Goal: Use online tool/utility: Utilize a website feature to perform a specific function

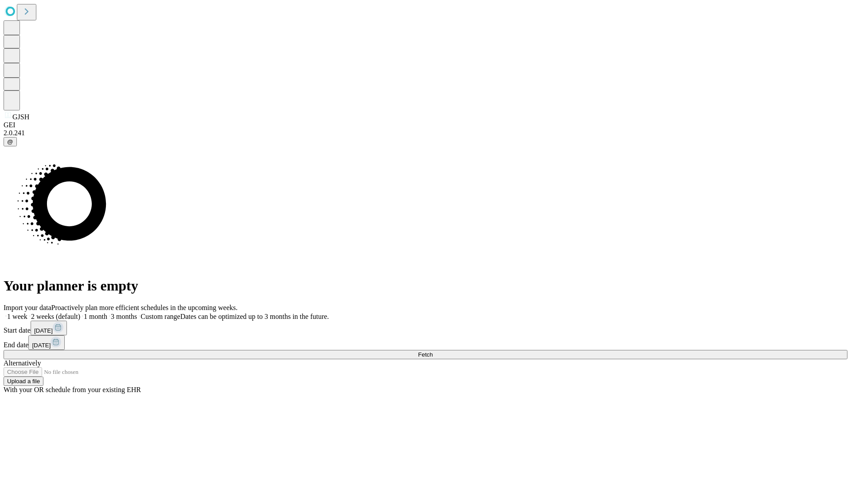
click at [433, 351] on span "Fetch" at bounding box center [425, 354] width 15 height 7
